Goal: Task Accomplishment & Management: Manage account settings

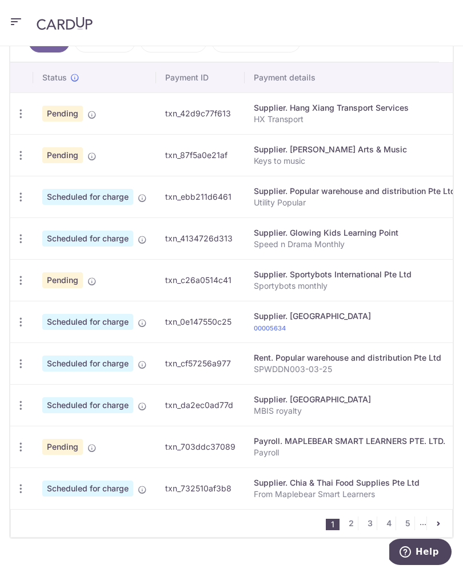
scroll to position [369, 0]
click at [19, 361] on icon "button" at bounding box center [21, 364] width 12 height 12
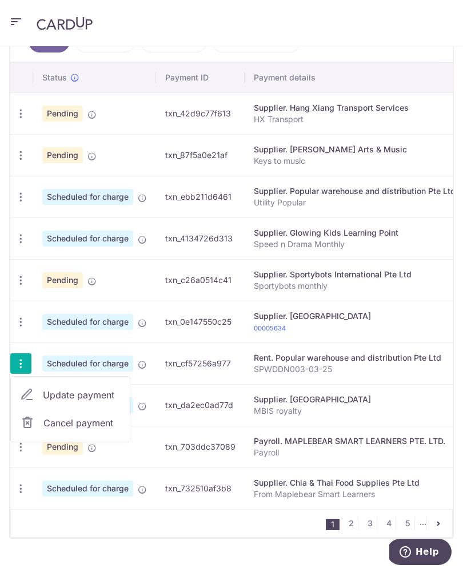
click at [102, 395] on span "Update payment" at bounding box center [82, 395] width 78 height 14
radio input "true"
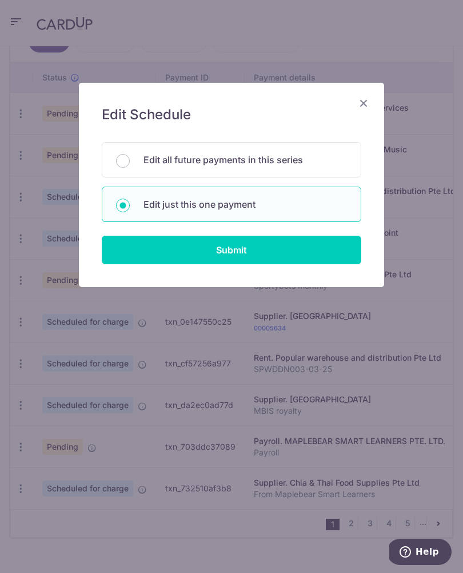
click at [288, 248] on input "Submit" at bounding box center [231, 250] width 259 height 29
radio input "true"
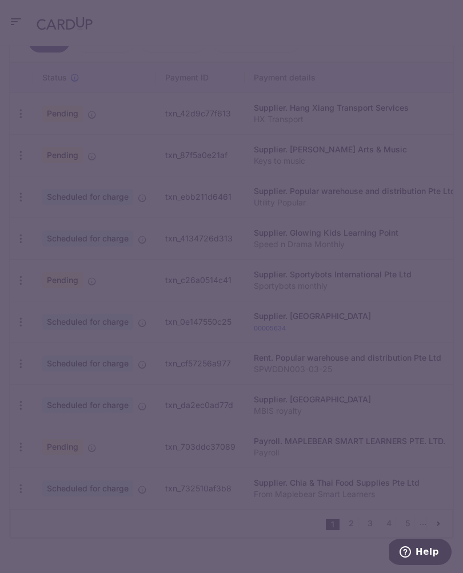
type input "29,098.00"
type input "2,618.82"
type input "[DATE]"
type input "SPWDDN003-03-25"
type input "MBSN RENTAL Aug"
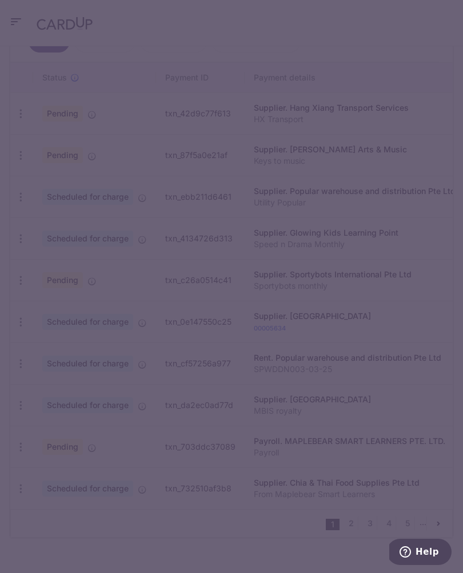
type input "MBSB170"
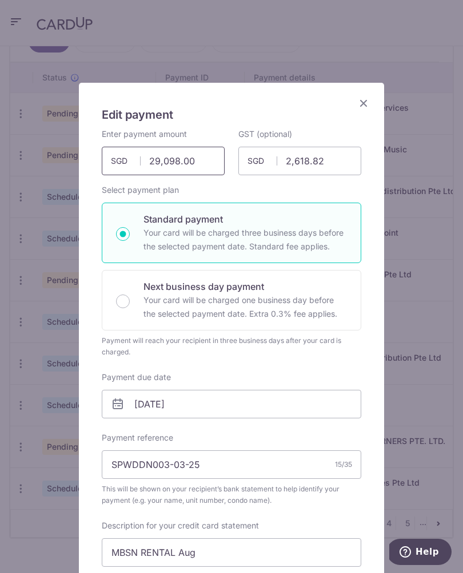
click at [203, 160] on input "29,098.00" at bounding box center [163, 161] width 123 height 29
type input "2"
click at [339, 162] on input "2,618.82" at bounding box center [299, 161] width 123 height 29
type input "30,810.00"
type input "2"
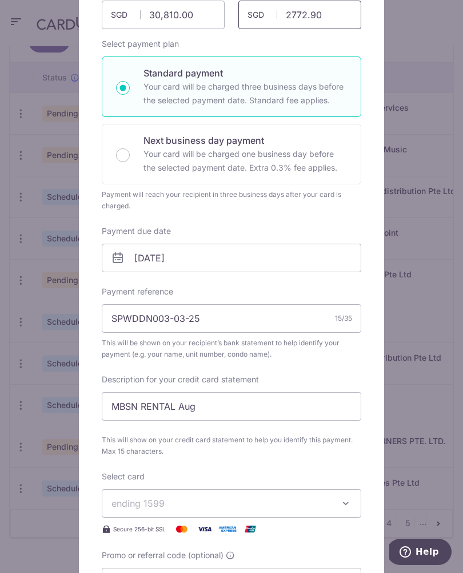
scroll to position [147, 0]
click at [255, 323] on input "SPWDDN003-03-25" at bounding box center [231, 318] width 259 height 29
type input "2,772.90"
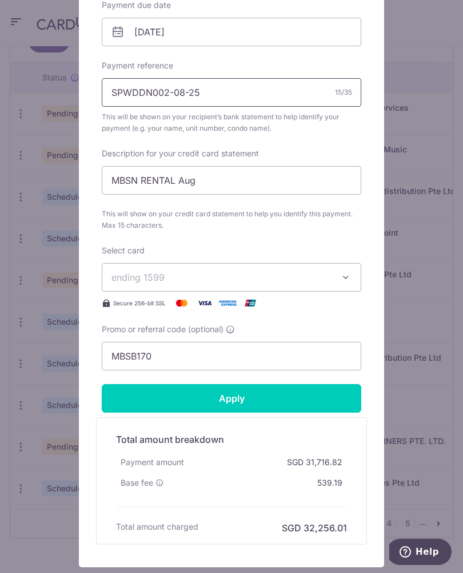
scroll to position [378, 0]
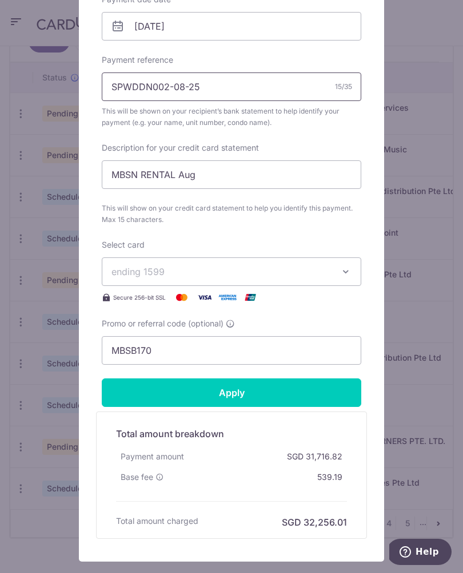
type input "SPWDDN002-08-25"
click at [281, 176] on input "MBSN RENTAL Aug" at bounding box center [231, 174] width 259 height 29
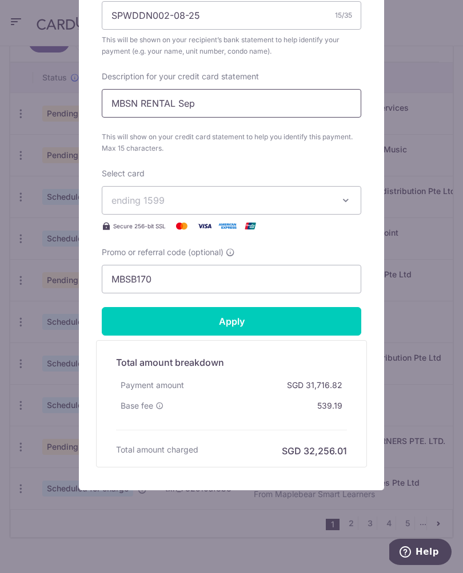
scroll to position [449, 0]
type input "MBSN RENTAL Sep"
click at [315, 323] on input "Apply" at bounding box center [231, 321] width 259 height 29
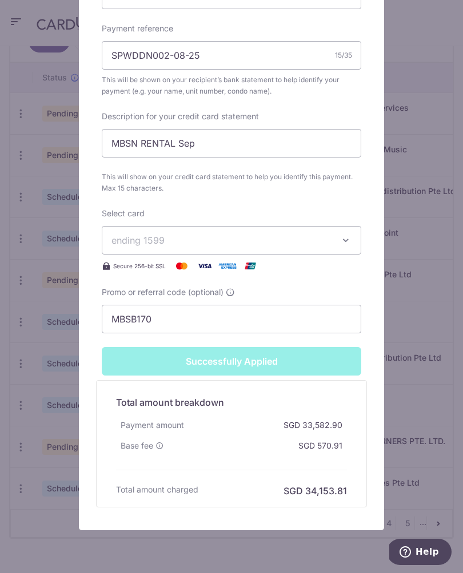
type input "Successfully Applied"
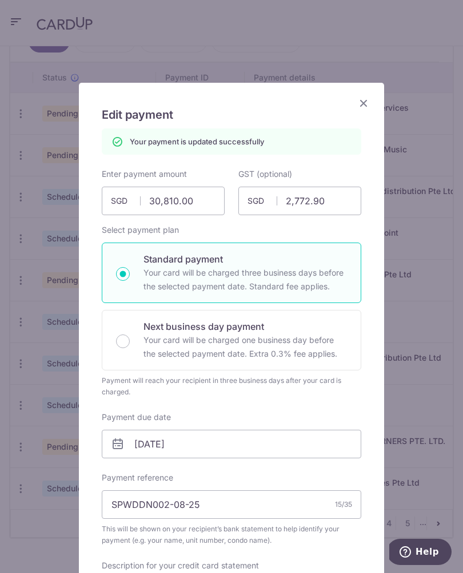
scroll to position [0, 0]
click at [365, 103] on icon "Close" at bounding box center [363, 103] width 14 height 14
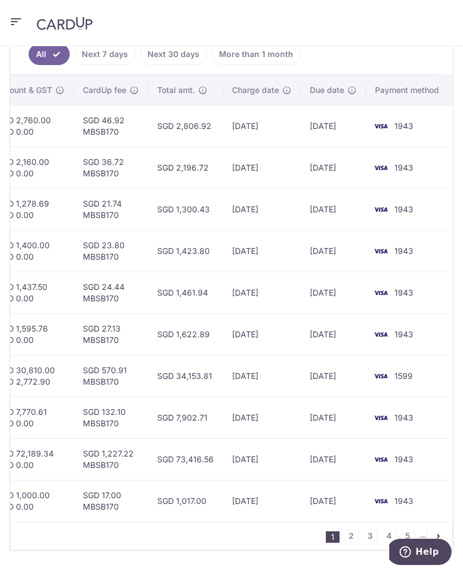
scroll to position [0, 484]
click at [368, 537] on link "3" at bounding box center [370, 536] width 14 height 14
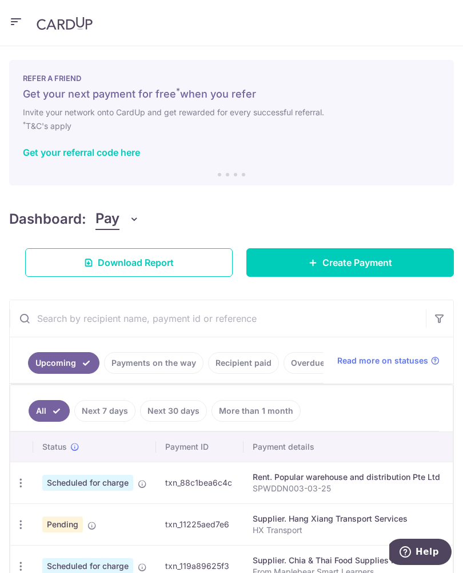
scroll to position [-1, 0]
click at [22, 25] on icon "button" at bounding box center [16, 22] width 14 height 14
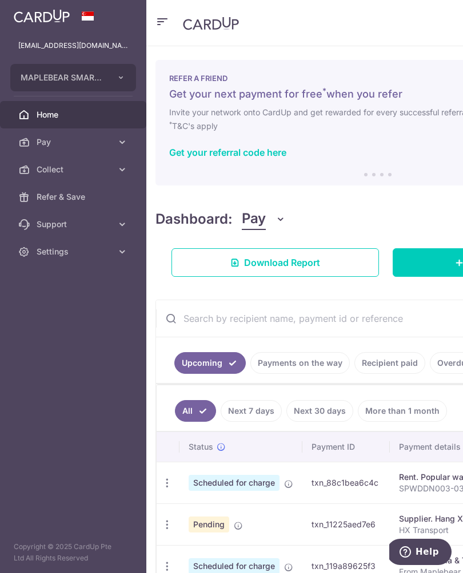
scroll to position [0, 0]
click at [39, 256] on span "Settings" at bounding box center [74, 251] width 75 height 11
click at [104, 308] on span "Logout" at bounding box center [74, 306] width 75 height 11
